Goal: Information Seeking & Learning: Learn about a topic

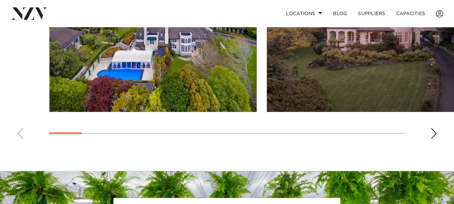
scroll to position [551, 0]
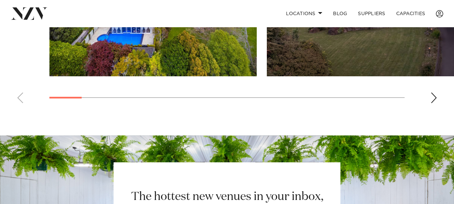
click at [189, 62] on img "1 / 18" at bounding box center [152, 0] width 207 height 152
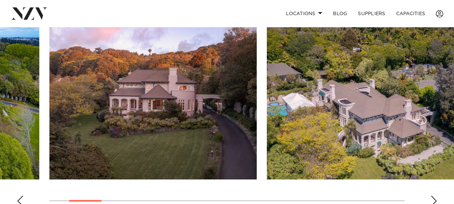
scroll to position [447, 0]
